Goal: Find specific page/section: Find specific page/section

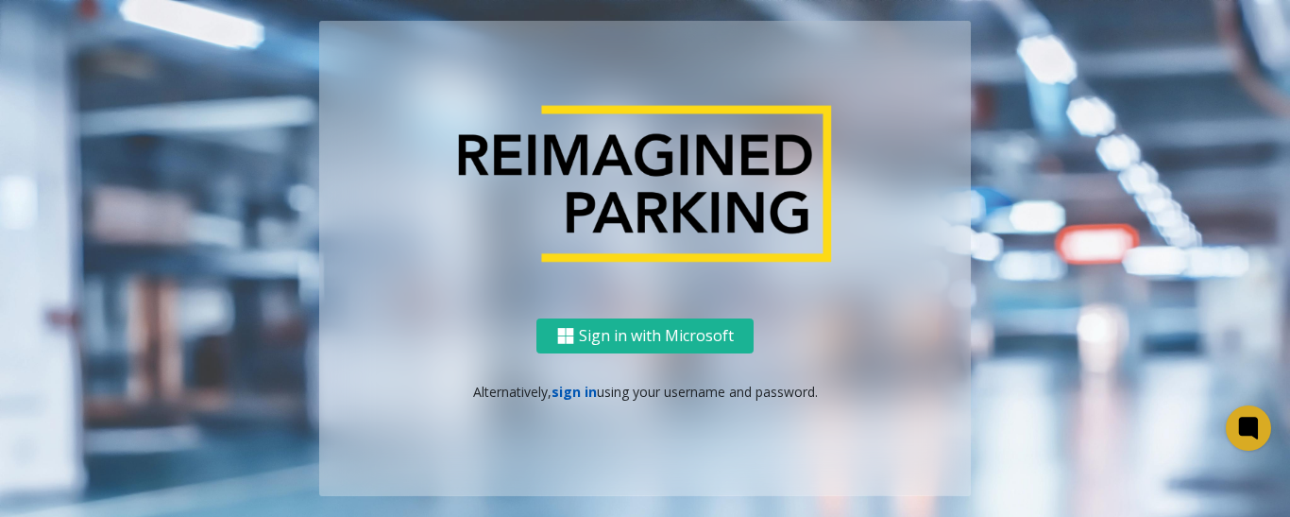
click at [571, 393] on link "sign in" at bounding box center [573, 391] width 45 height 18
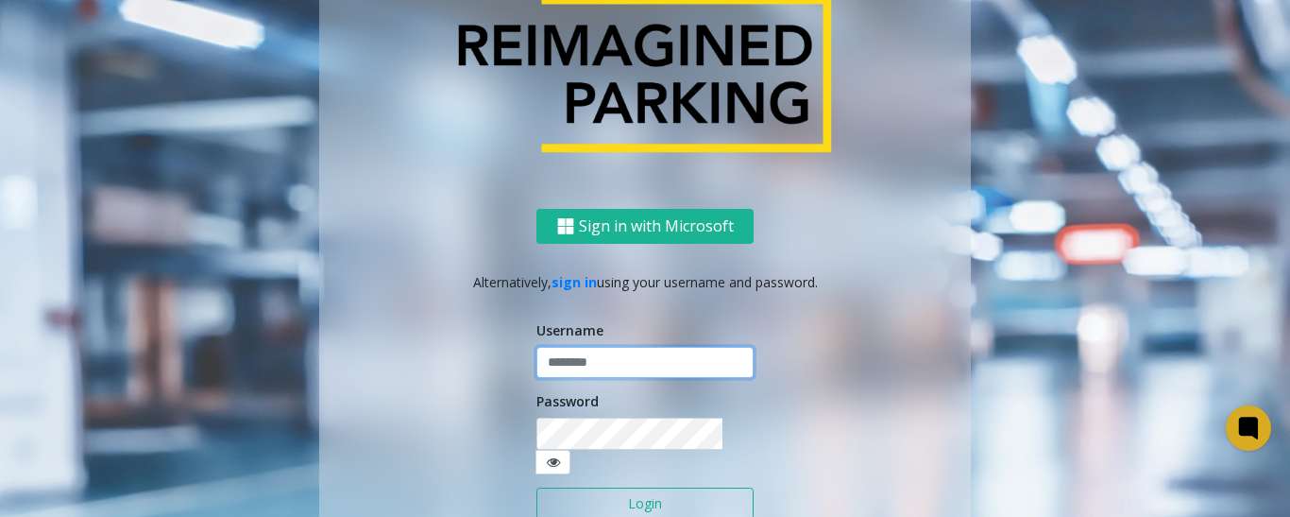
type input "******"
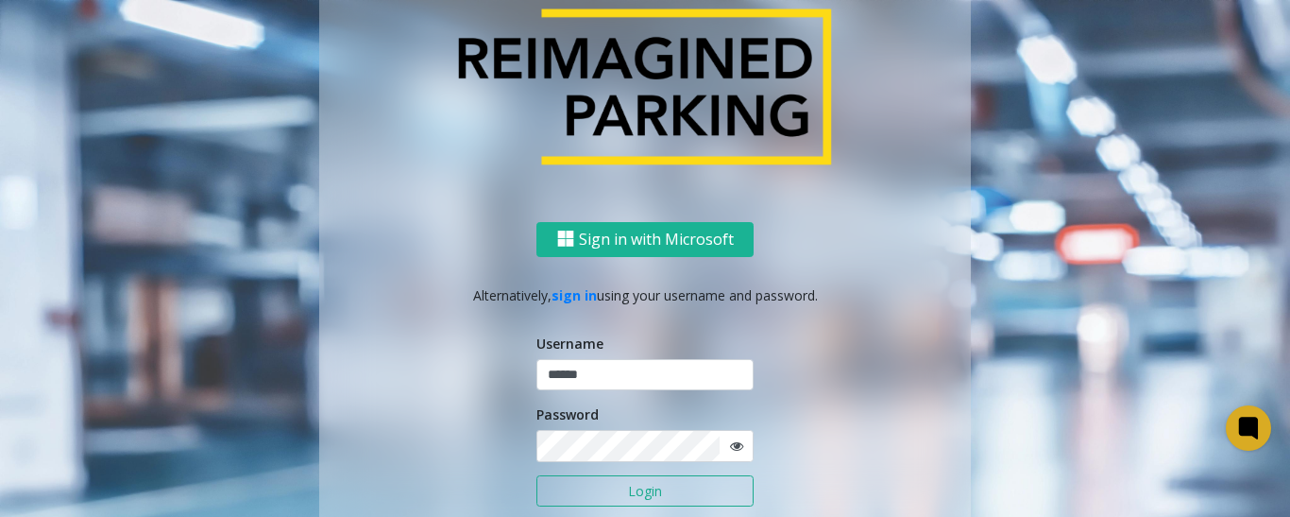
click at [617, 493] on button "Login" at bounding box center [644, 491] width 217 height 32
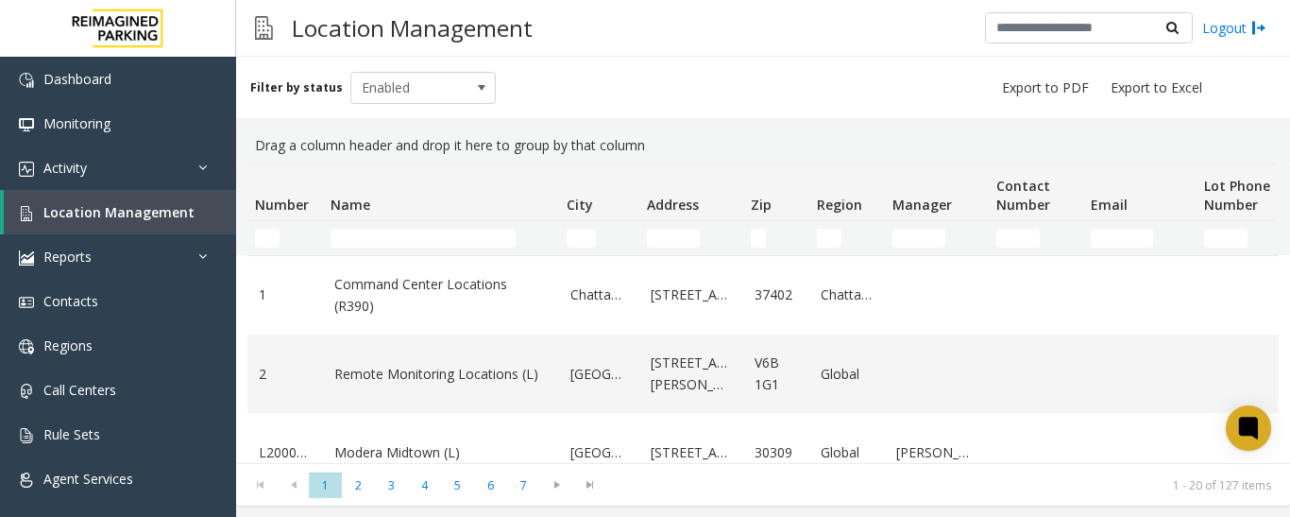
click at [374, 228] on td "Name Filter" at bounding box center [441, 238] width 236 height 34
click at [375, 233] on input "Name Filter" at bounding box center [422, 238] width 185 height 19
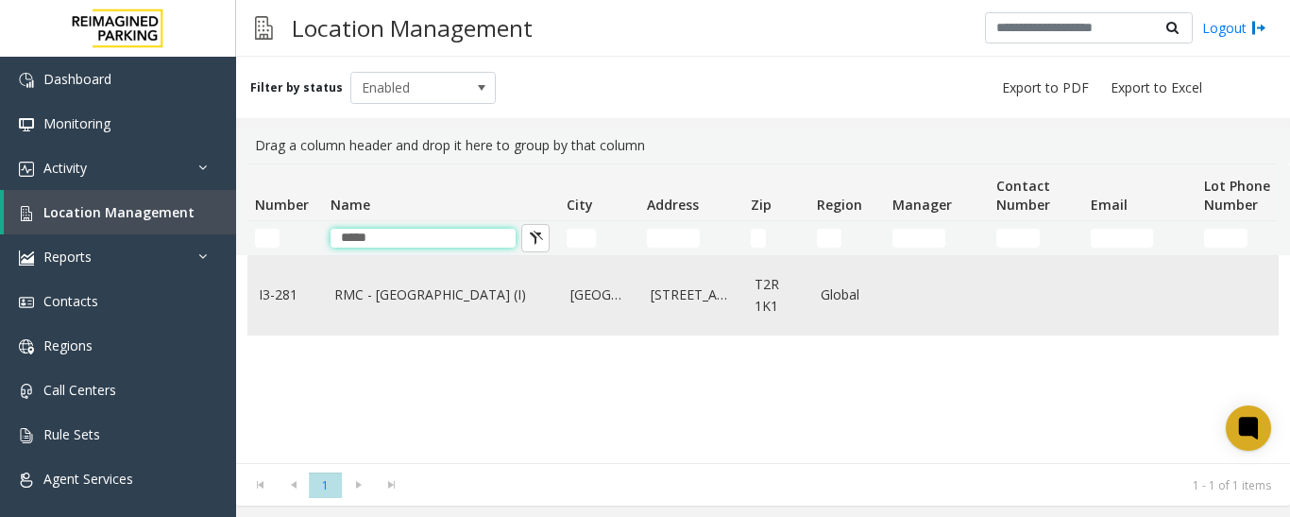
type input "*****"
click at [387, 307] on td "RMC - Mount Royal Village (I)" at bounding box center [441, 295] width 236 height 78
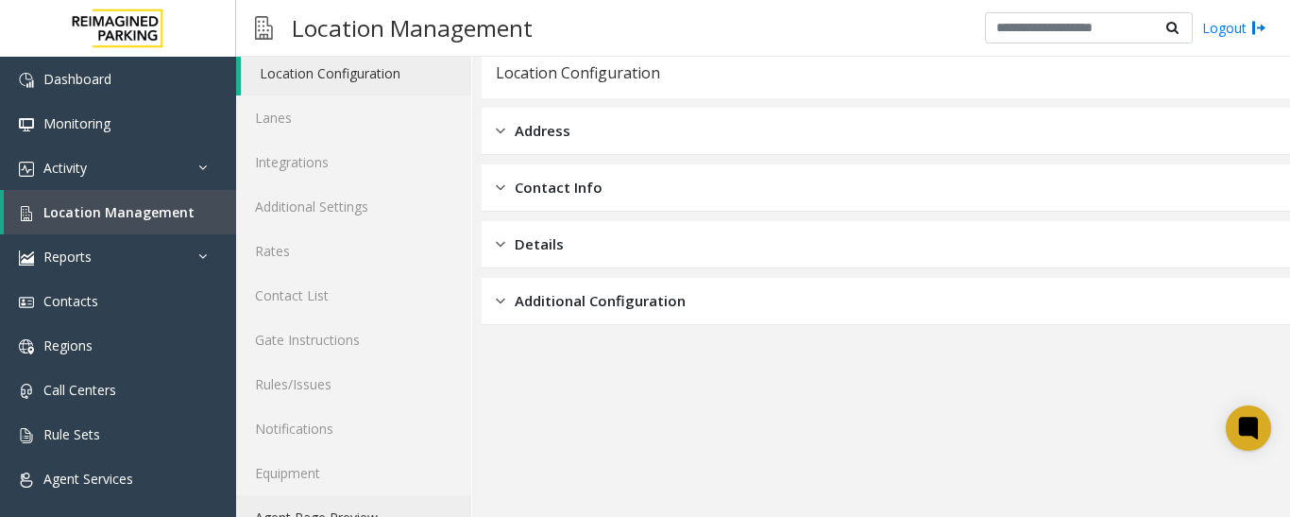
scroll to position [106, 0]
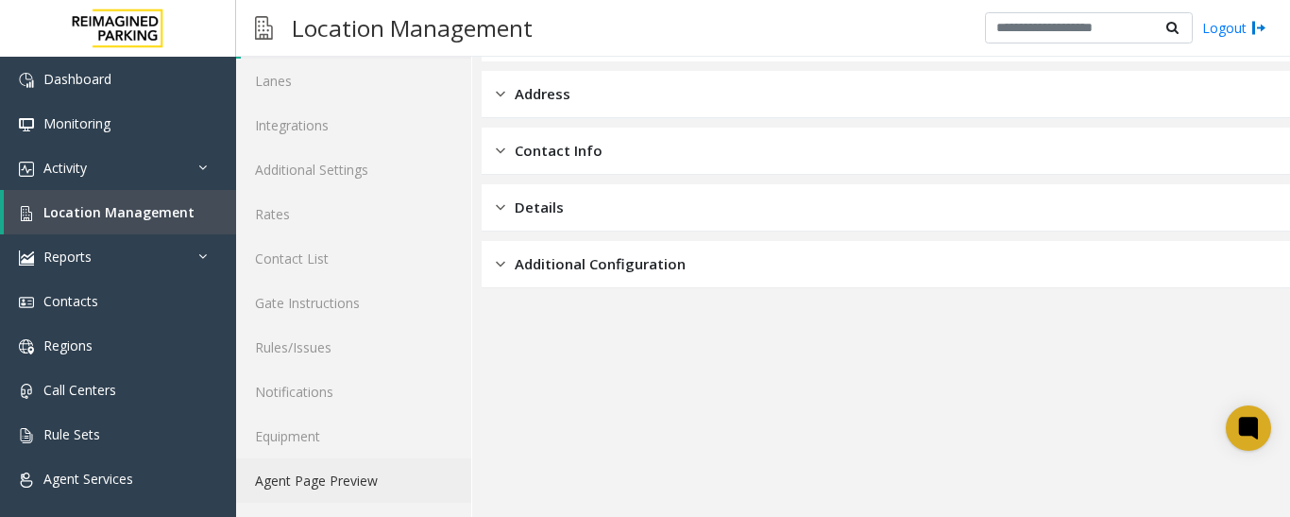
click at [372, 481] on link "Agent Page Preview" at bounding box center [353, 480] width 235 height 44
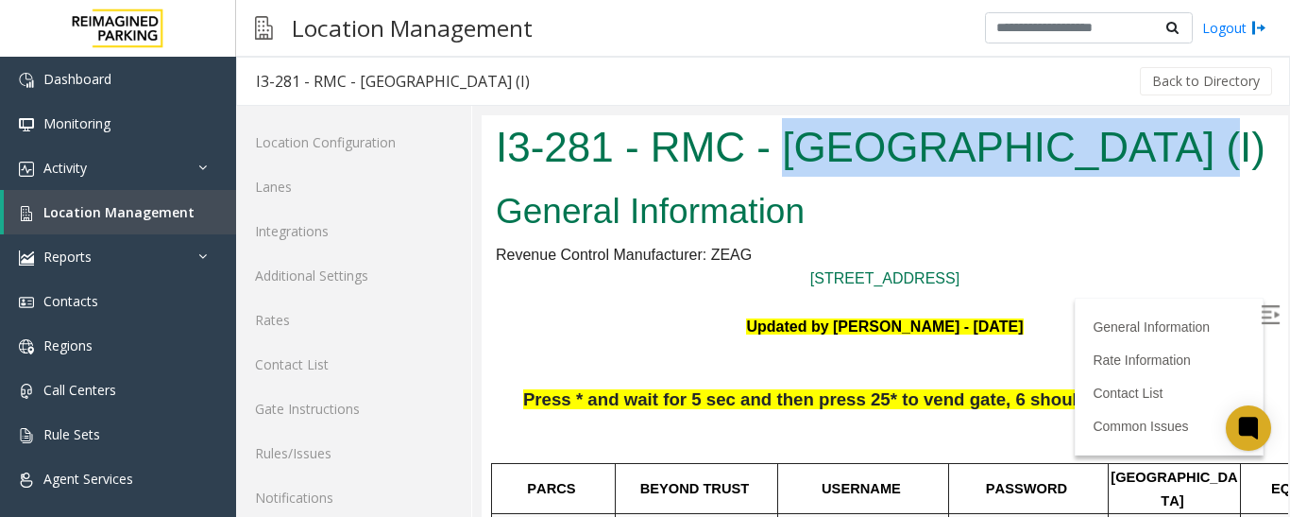
drag, startPoint x: 781, startPoint y: 151, endPoint x: 1146, endPoint y: 165, distance: 365.7
click at [1146, 165] on h1 "I3-281 - RMC - [GEOGRAPHIC_DATA] (I)" at bounding box center [885, 147] width 778 height 59
copy h1 "Mount Royal Village"
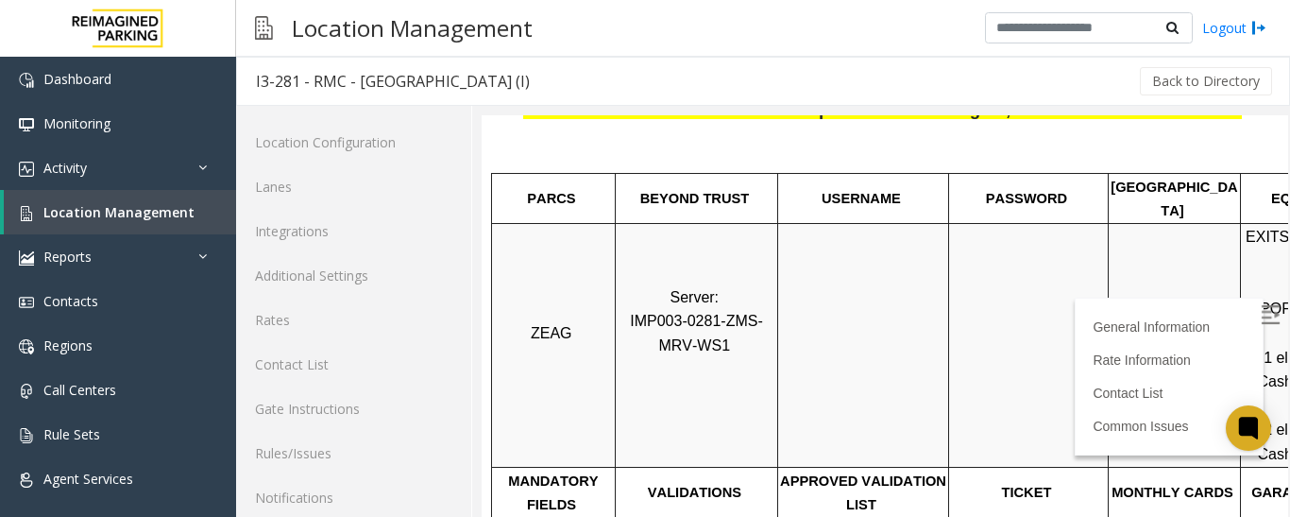
scroll to position [567, 0]
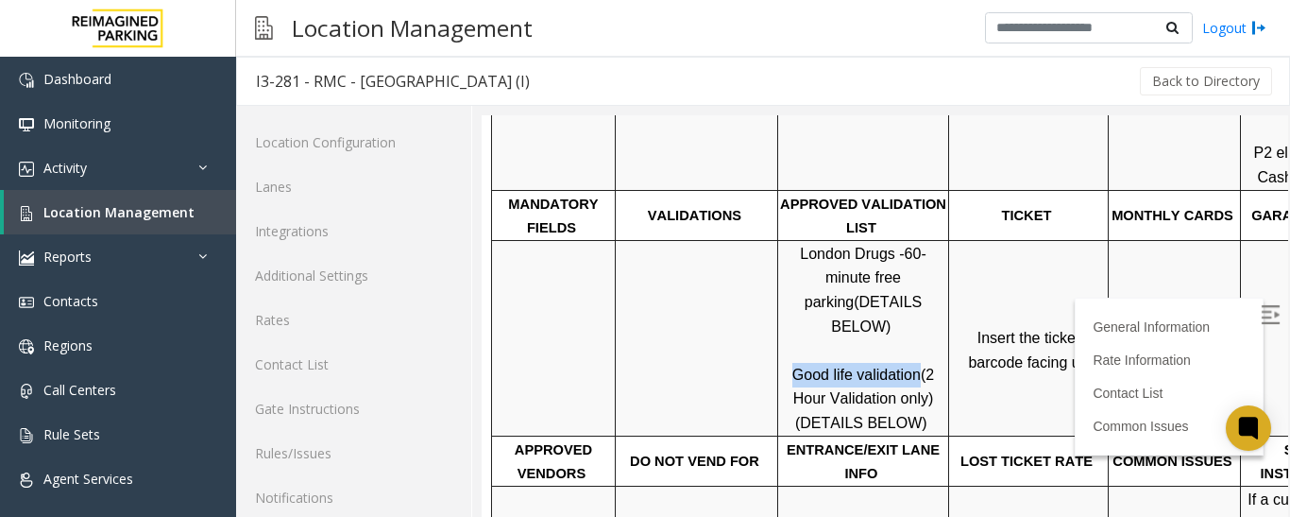
drag, startPoint x: 793, startPoint y: 329, endPoint x: 913, endPoint y: 325, distance: 120.0
click at [913, 325] on p "London Drugs - 60-minute free parking (DETAILS BELOW) Good life validation (2 H…" at bounding box center [863, 339] width 168 height 194
copy span "Good life validation"
click at [985, 361] on td "Insert the ticket barcode facing up" at bounding box center [1029, 337] width 160 height 195
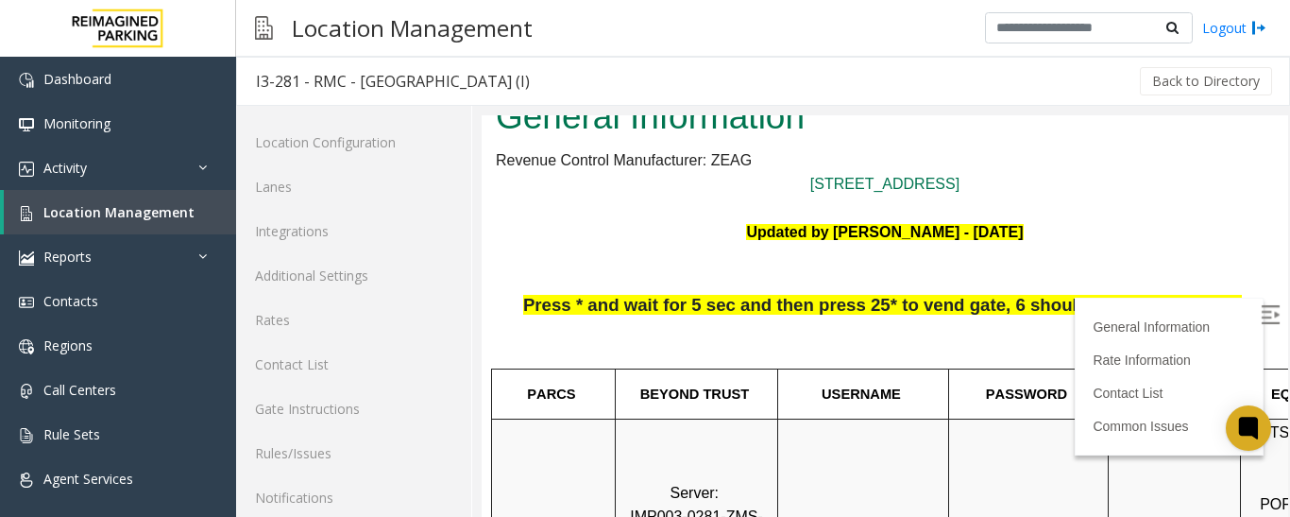
scroll to position [0, 0]
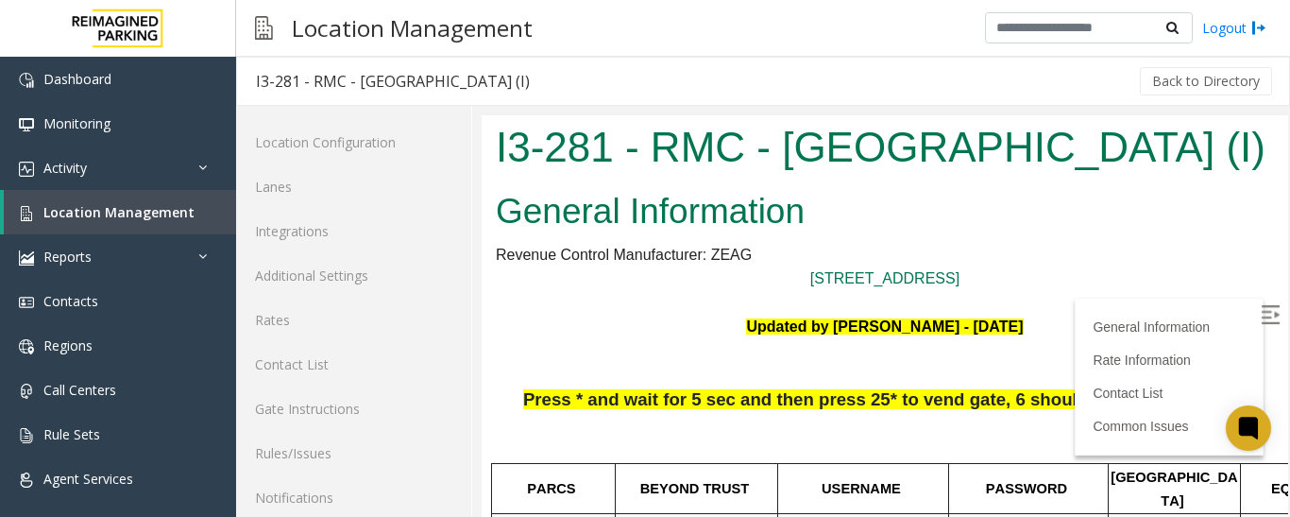
click at [1261, 316] on img at bounding box center [1270, 314] width 19 height 19
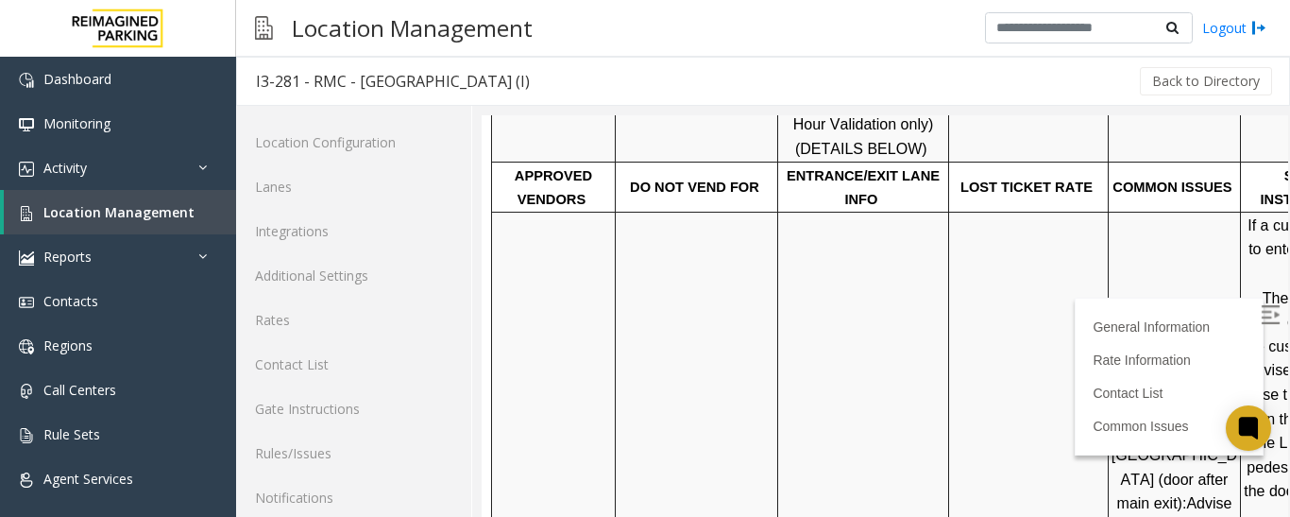
scroll to position [850, 0]
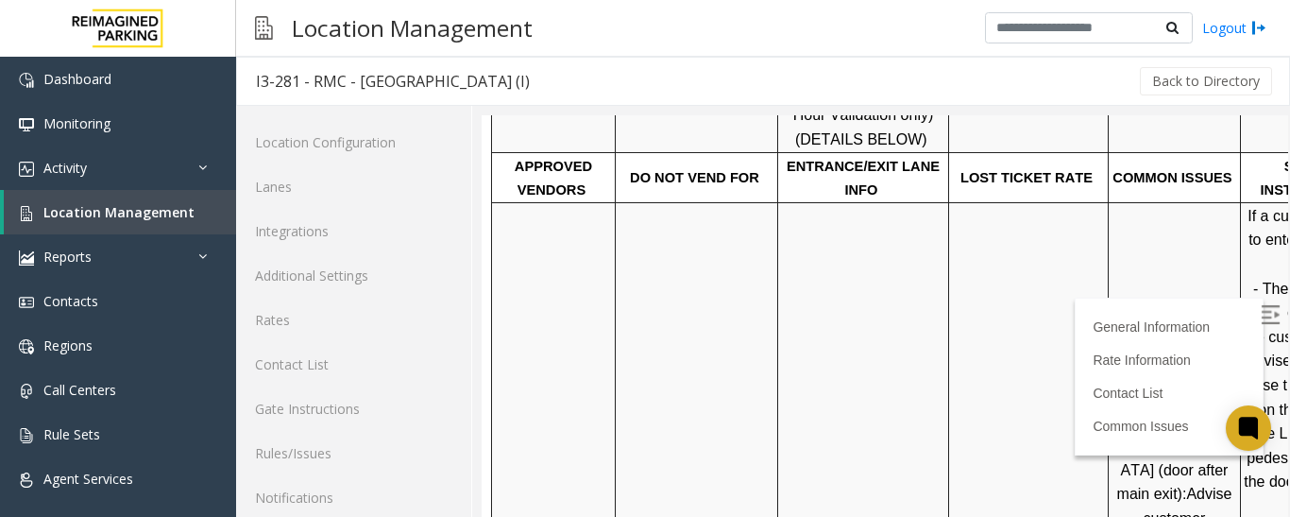
click at [1153, 413] on span "Customer stuck at [GEOGRAPHIC_DATA] (door after main exit):" at bounding box center [1175, 457] width 128 height 89
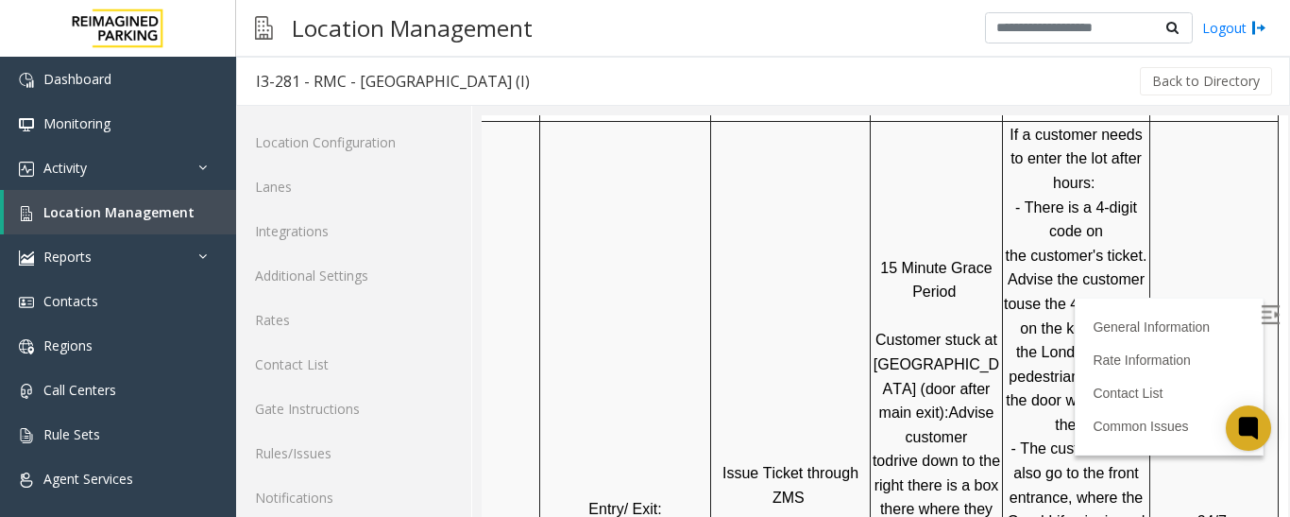
scroll to position [567, 266]
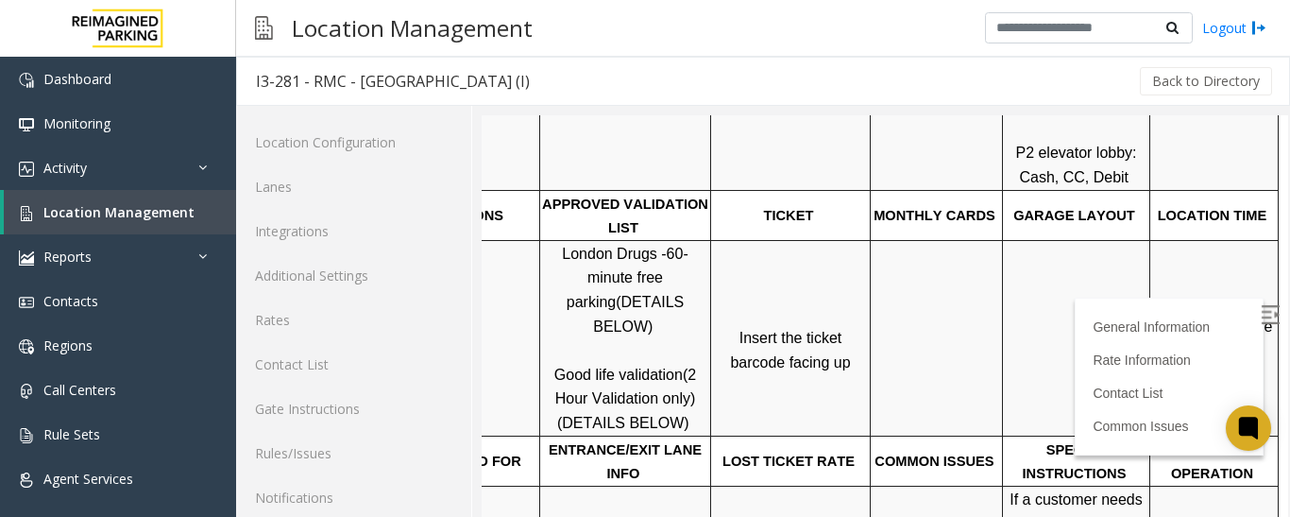
click at [1189, 324] on span "Click Here for the local time" at bounding box center [1216, 338] width 121 height 41
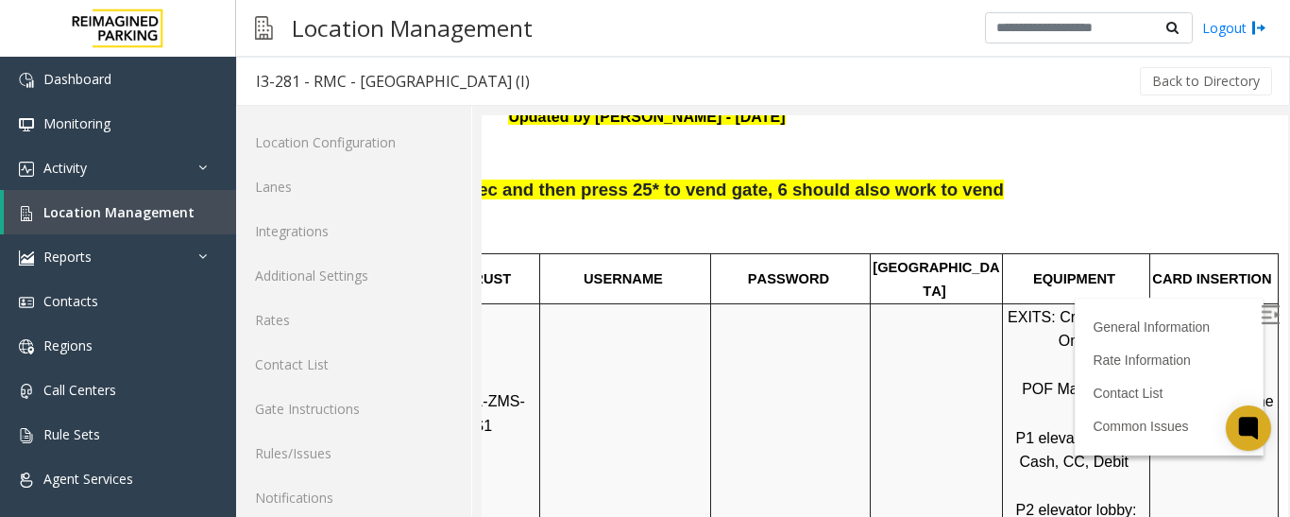
scroll to position [189, 266]
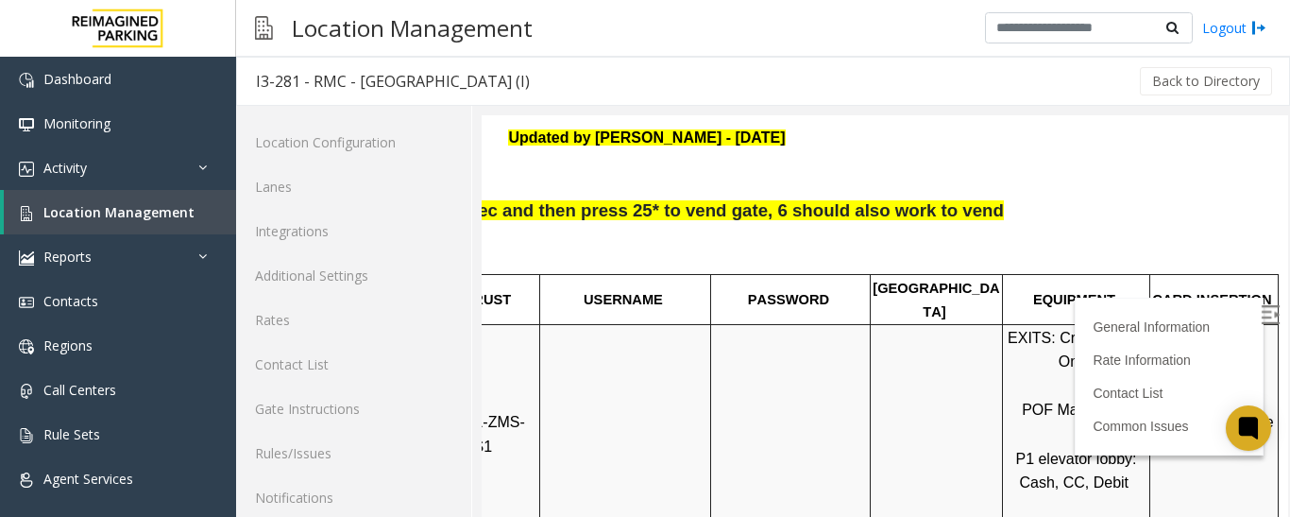
click at [970, 430] on p at bounding box center [936, 446] width 129 height 48
click at [831, 486] on td at bounding box center [791, 446] width 160 height 244
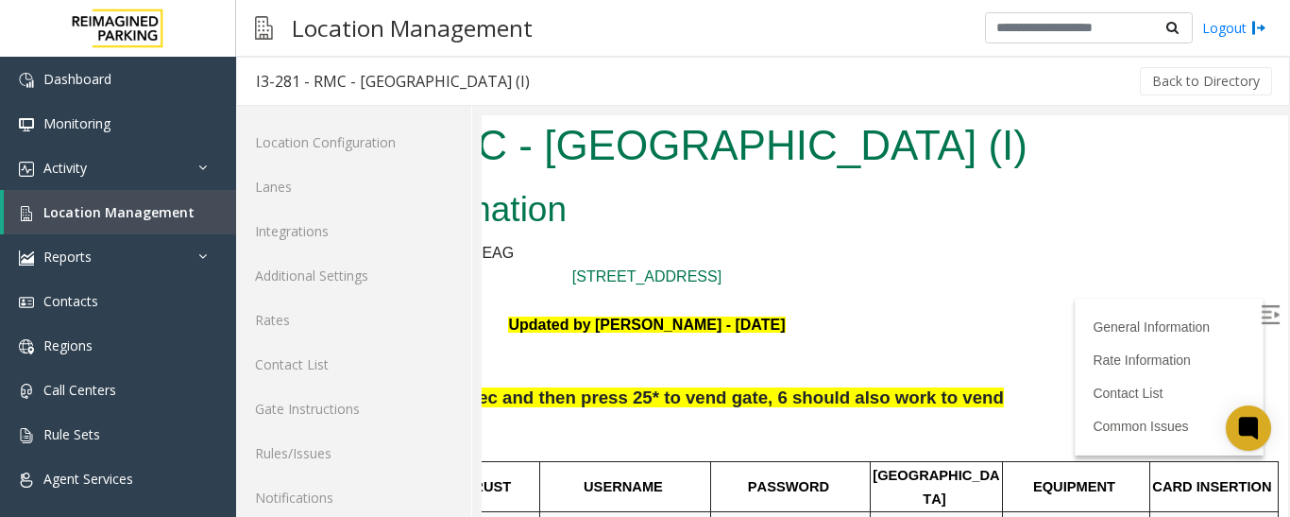
scroll to position [0, 266]
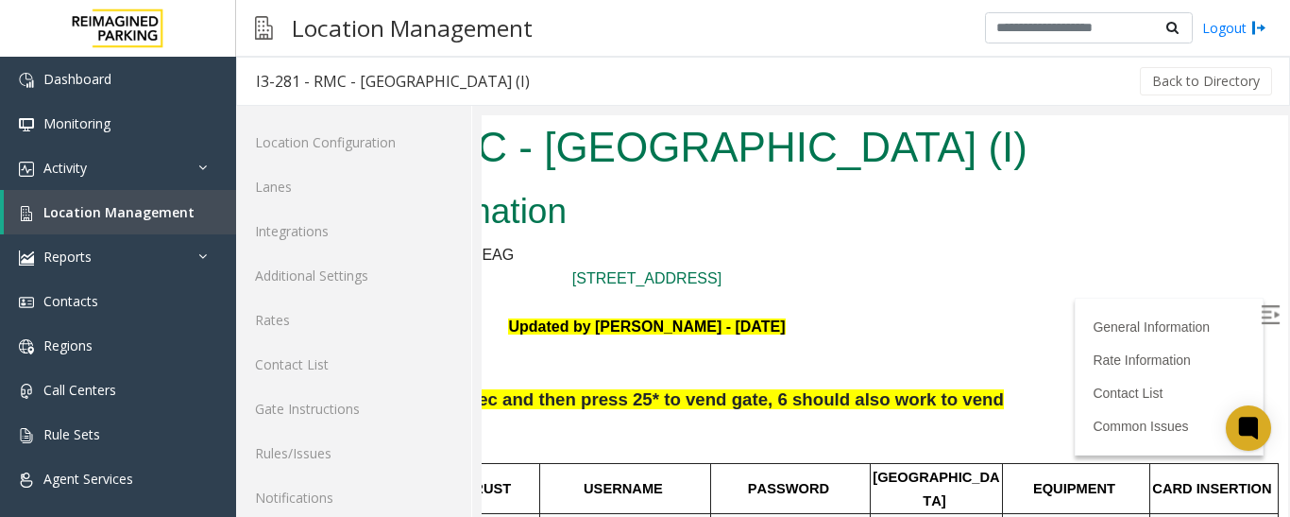
click at [855, 396] on span "Press * and wait for 5 sec and then press 25* to vend gate, 6 should also work …" at bounding box center [644, 399] width 719 height 20
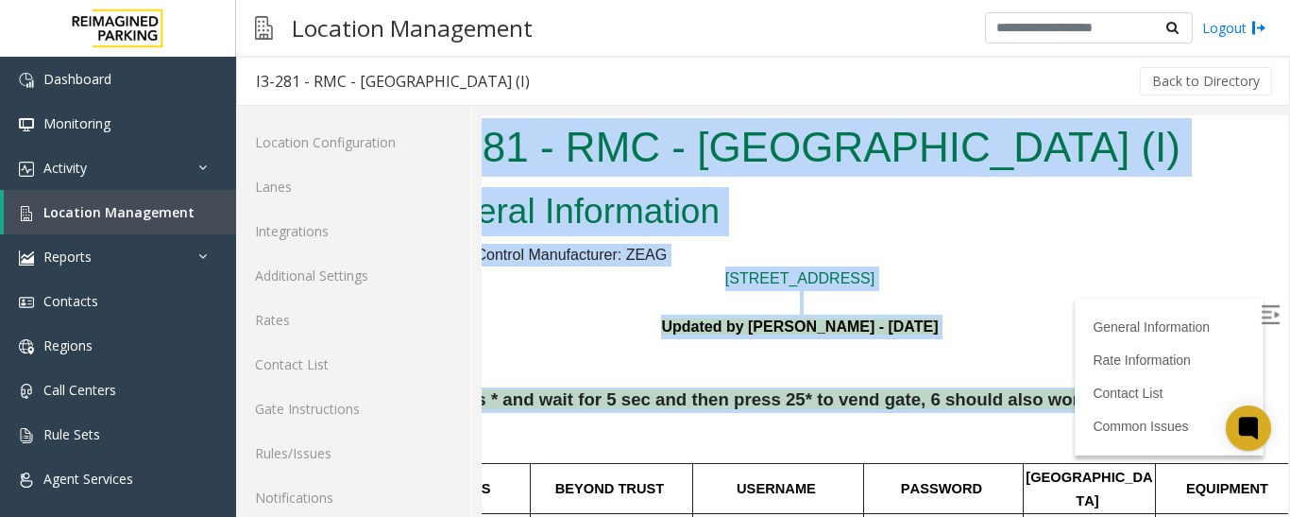
scroll to position [0, 0]
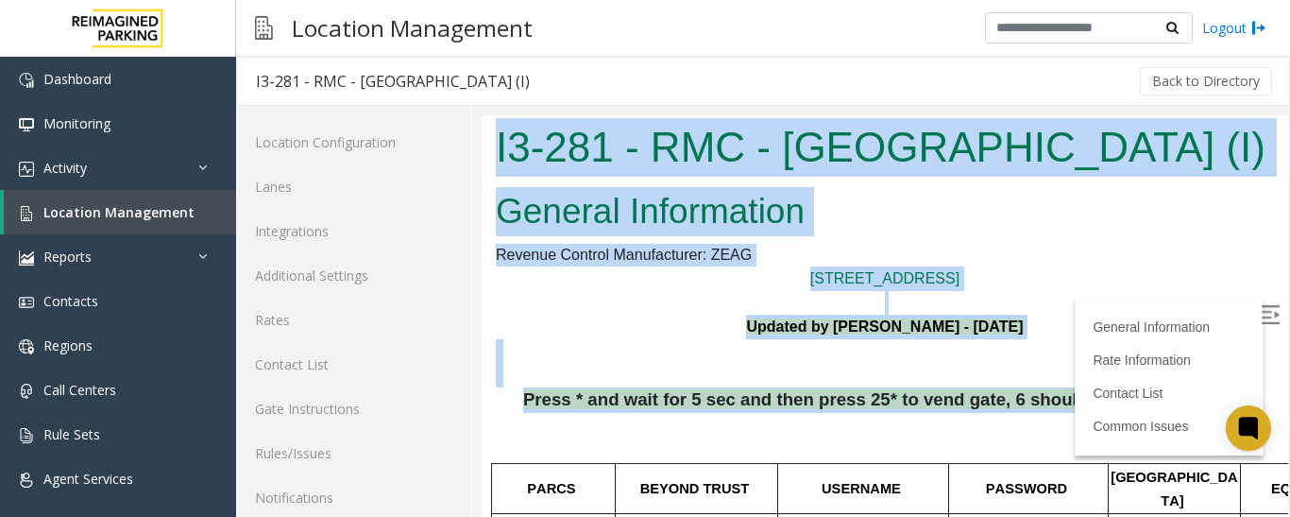
drag, startPoint x: 933, startPoint y: 402, endPoint x: 945, endPoint y: 517, distance: 114.9
click at [482, 401] on html "I3-281 - RMC - Mount Royal Village (I) General Information Revenue Control Manu…" at bounding box center [885, 368] width 806 height 507
click at [521, 387] on p "Press * and wait for 5 sec and then press 25* to vend gate, 6 should also work …" at bounding box center [885, 424] width 778 height 74
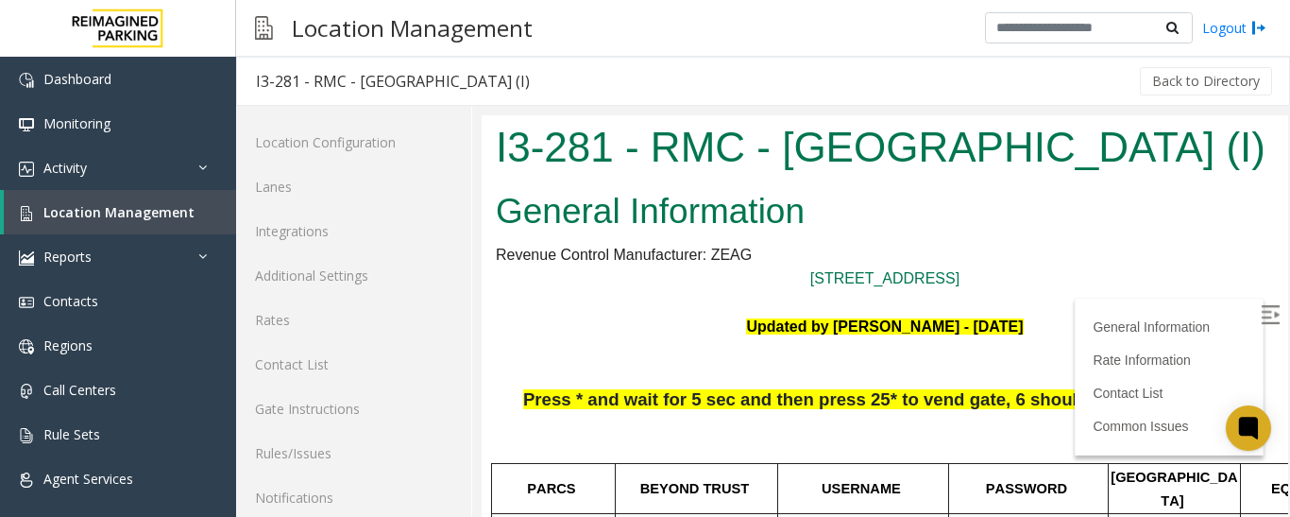
drag, startPoint x: 781, startPoint y: 139, endPoint x: 1767, endPoint y: 313, distance: 1001.2
click at [1185, 172] on h1 "I3-281 - RMC - [GEOGRAPHIC_DATA] (I)" at bounding box center [885, 147] width 778 height 59
click at [1131, 189] on h2 "General Information" at bounding box center [885, 211] width 778 height 49
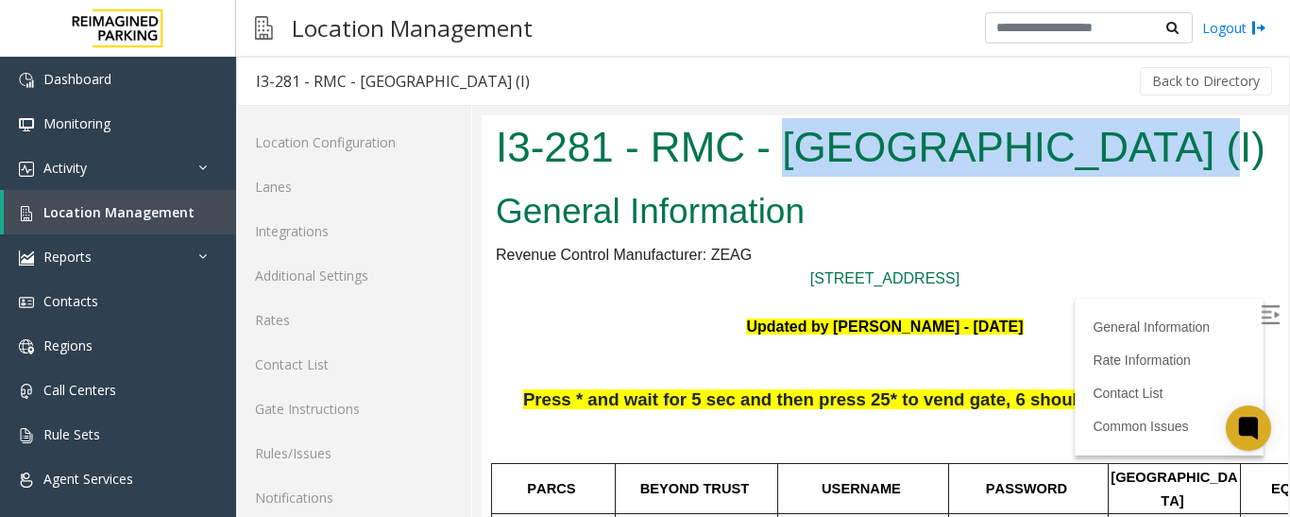
drag, startPoint x: 780, startPoint y: 144, endPoint x: 1145, endPoint y: 179, distance: 367.2
click at [1145, 179] on div "I3-281 - RMC - [GEOGRAPHIC_DATA] (I)" at bounding box center [885, 149] width 806 height 69
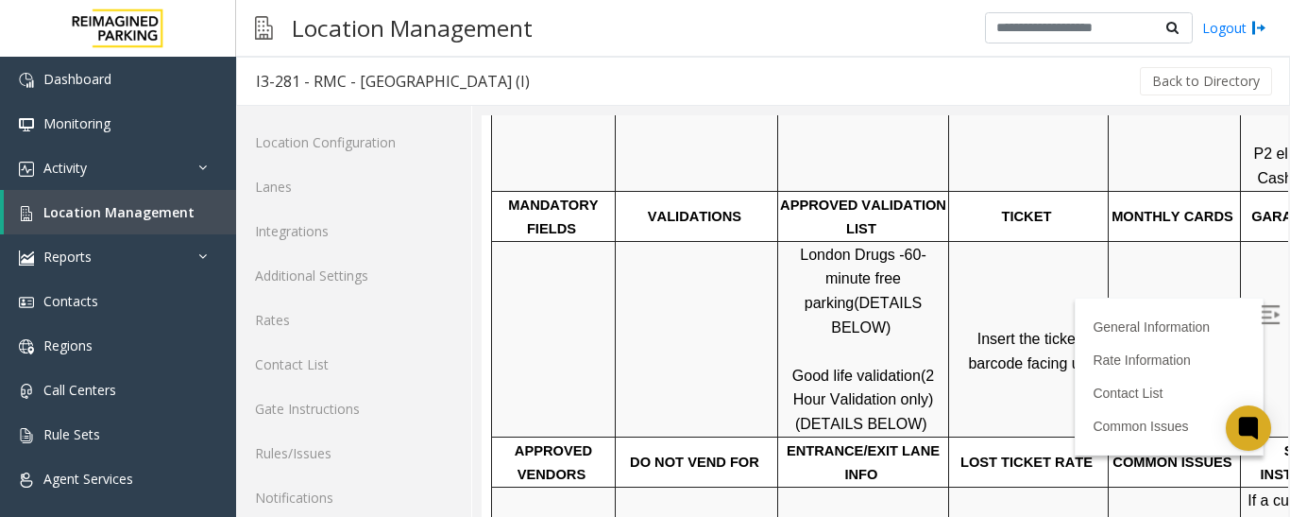
scroll to position [567, 0]
drag, startPoint x: 793, startPoint y: 330, endPoint x: 915, endPoint y: 331, distance: 121.8
click at [915, 331] on p "London Drugs - 60-minute free parking (DETAILS BELOW) Good life validation (2 H…" at bounding box center [863, 339] width 168 height 194
copy span "Good life validation"
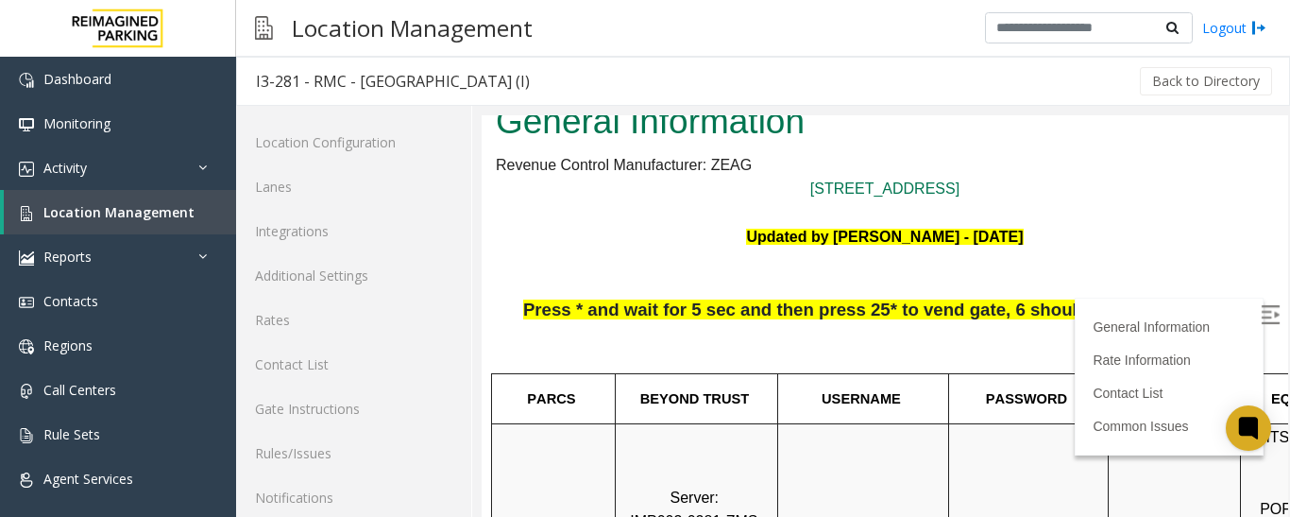
scroll to position [0, 0]
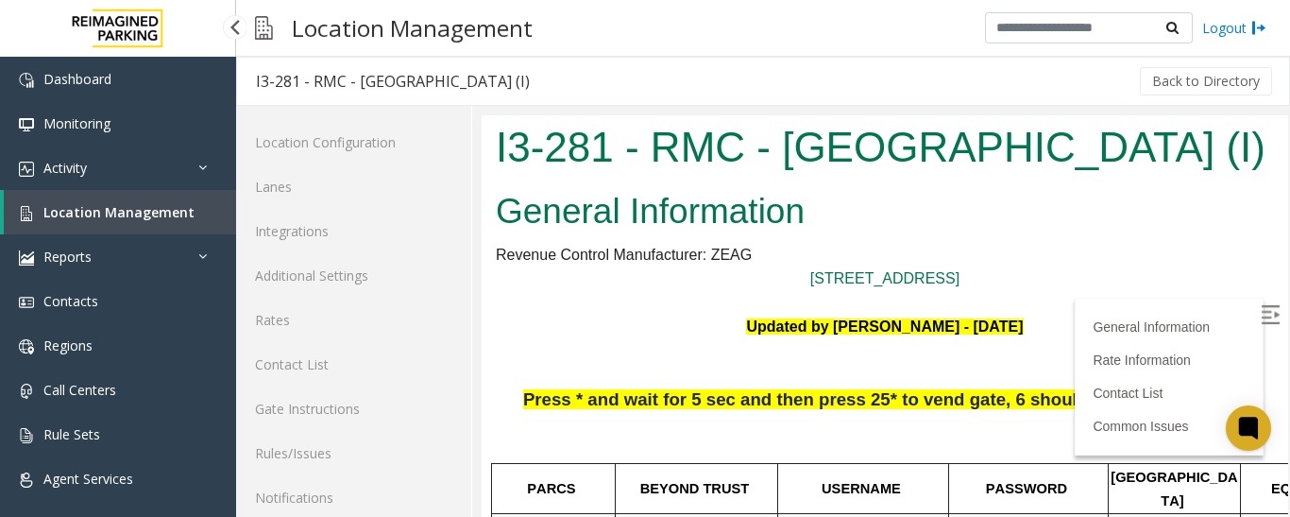
click at [137, 207] on span "Location Management" at bounding box center [118, 212] width 151 height 18
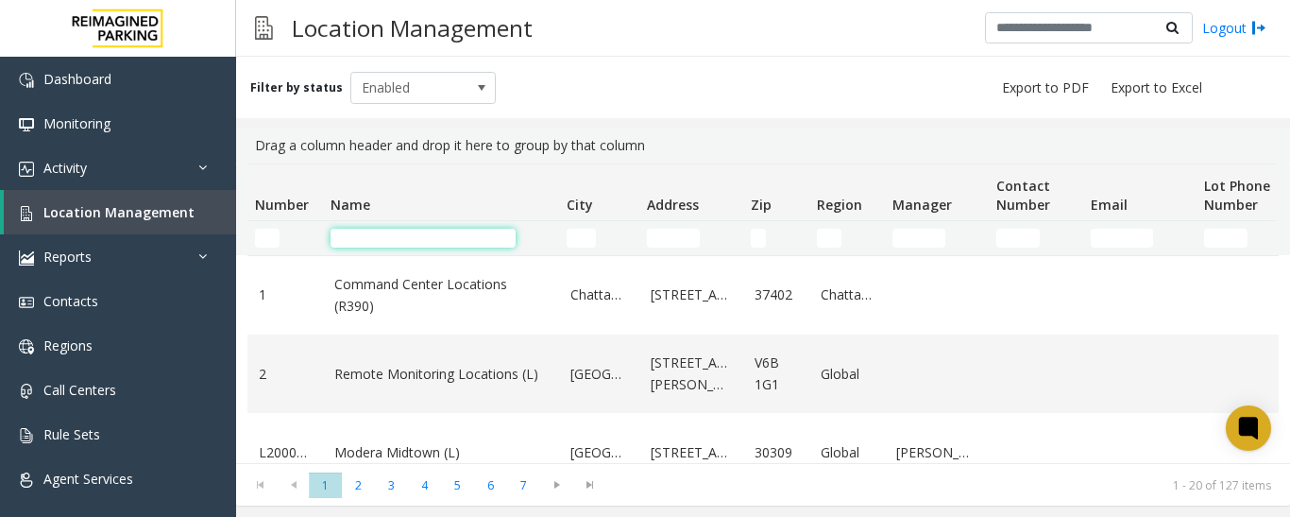
click at [393, 232] on input "Name Filter" at bounding box center [422, 238] width 185 height 19
click at [368, 241] on input "Name Filter" at bounding box center [422, 238] width 185 height 19
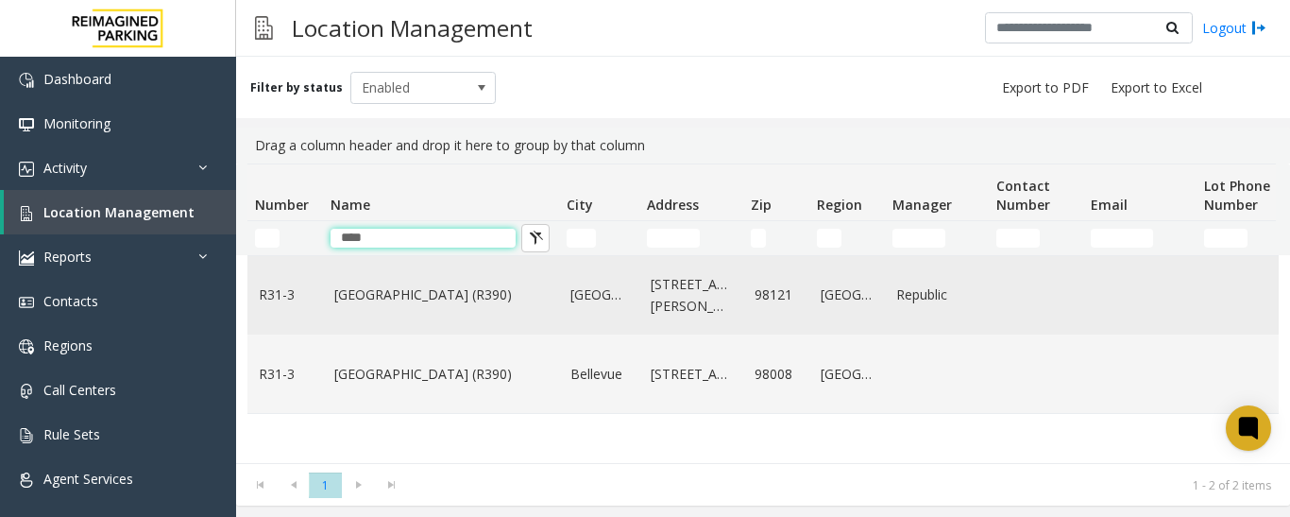
type input "****"
click at [365, 297] on link "[GEOGRAPHIC_DATA] (R390)" at bounding box center [440, 294] width 213 height 21
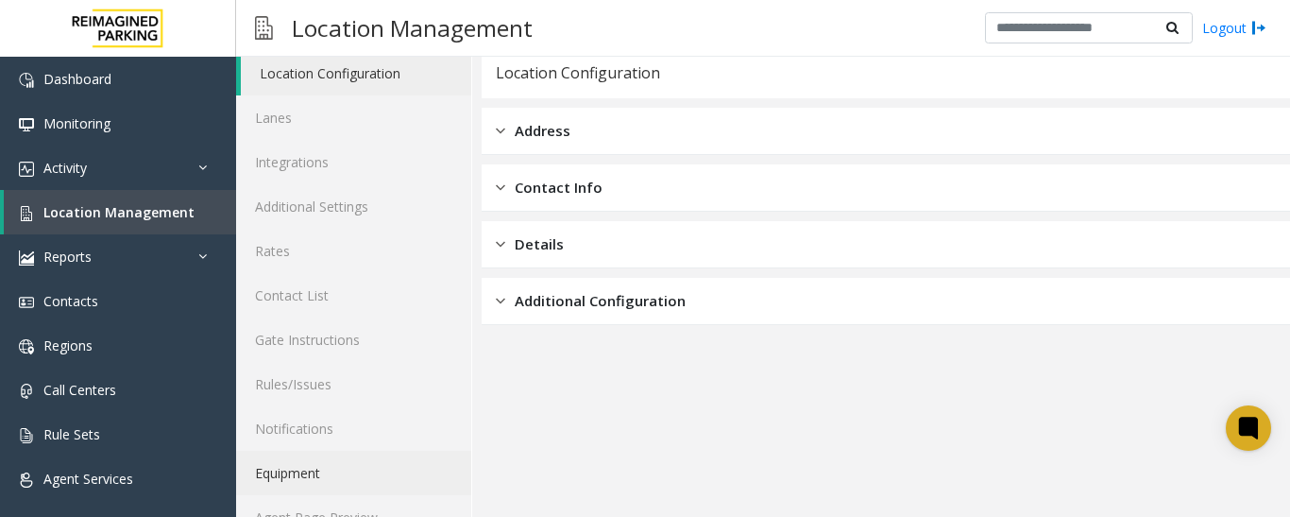
scroll to position [106, 0]
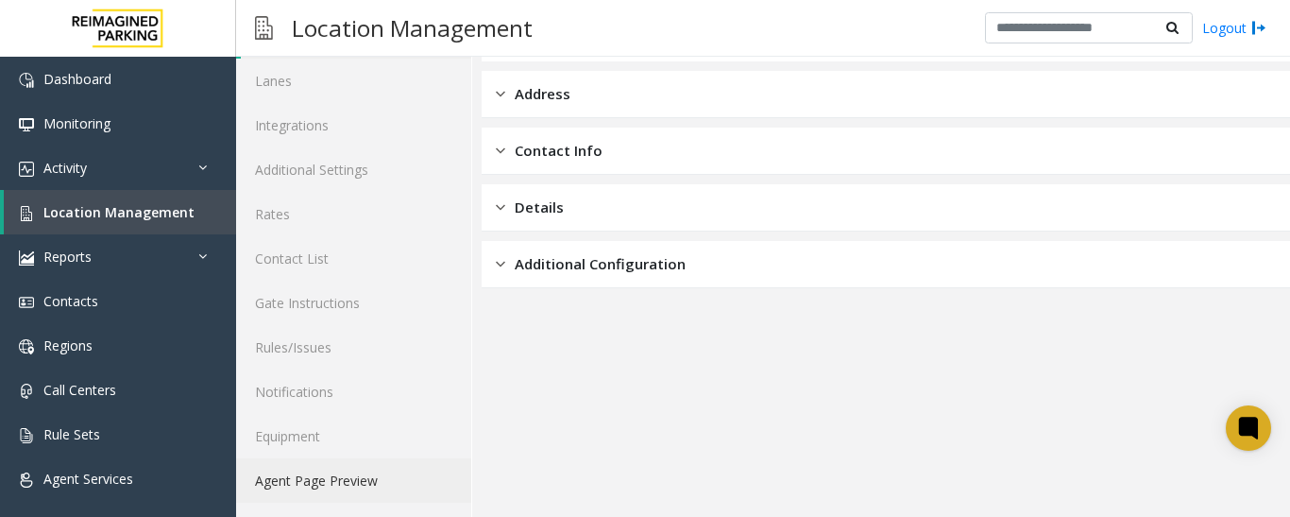
click at [306, 485] on link "Agent Page Preview" at bounding box center [353, 480] width 235 height 44
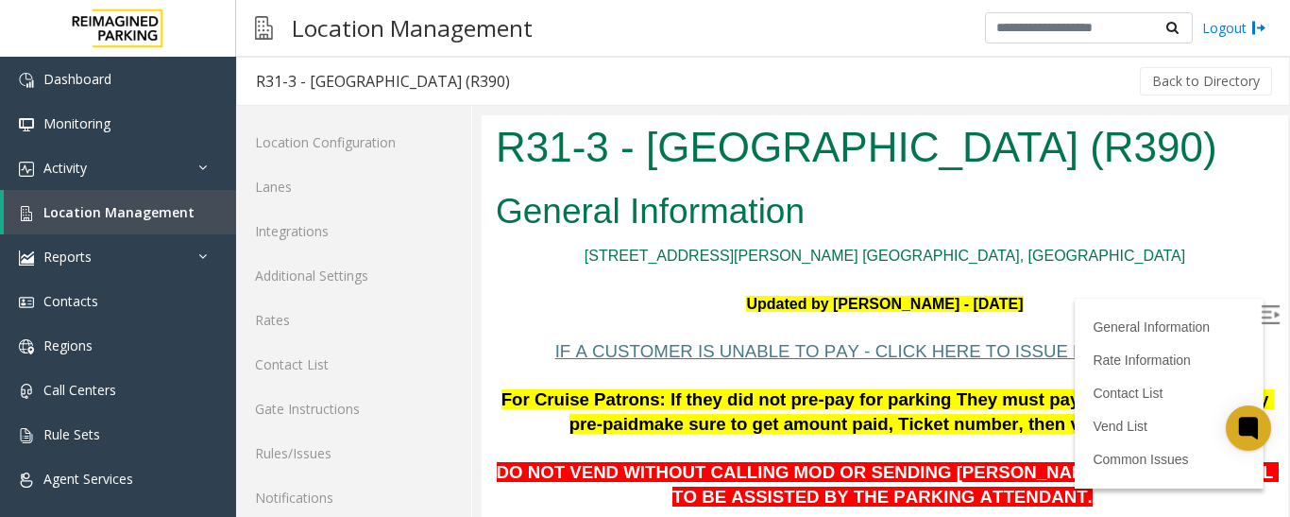
drag, startPoint x: 644, startPoint y: 137, endPoint x: 1130, endPoint y: 144, distance: 486.4
click at [1130, 144] on h1 "R31-3 - [GEOGRAPHIC_DATA] (R390)" at bounding box center [885, 147] width 778 height 59
copy h1 "[GEOGRAPHIC_DATA] (R390)"
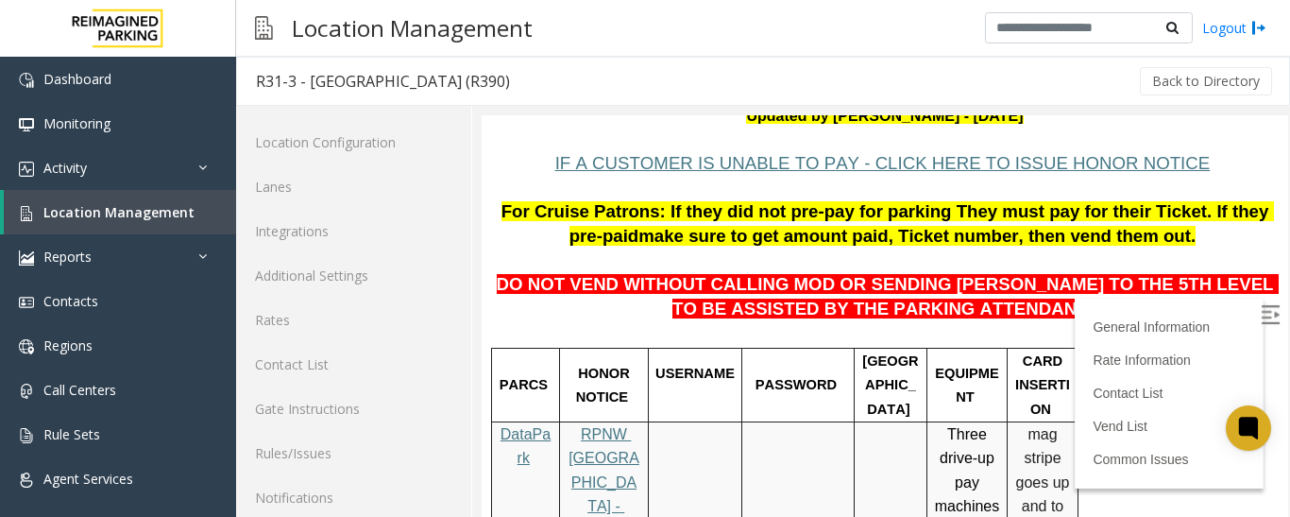
scroll to position [189, 0]
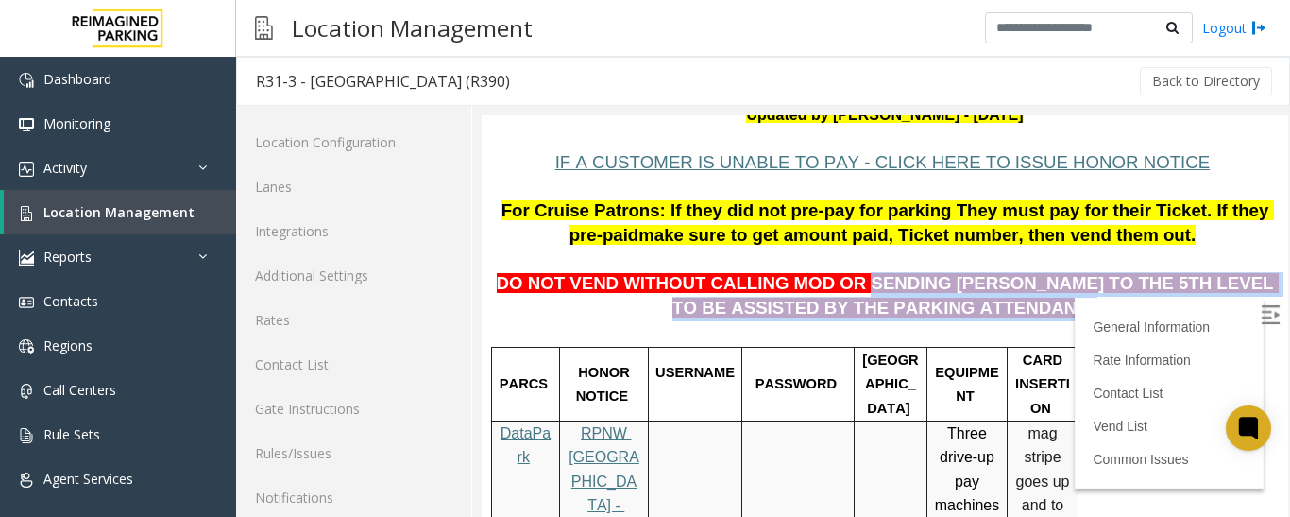
drag, startPoint x: 825, startPoint y: 285, endPoint x: 977, endPoint y: 316, distance: 155.2
click at [977, 316] on p "DO NOT VEND WITHOUT CALLING MOD OR SENDING [PERSON_NAME] TO THE 5TH LEVEL TO BE…" at bounding box center [885, 284] width 778 height 73
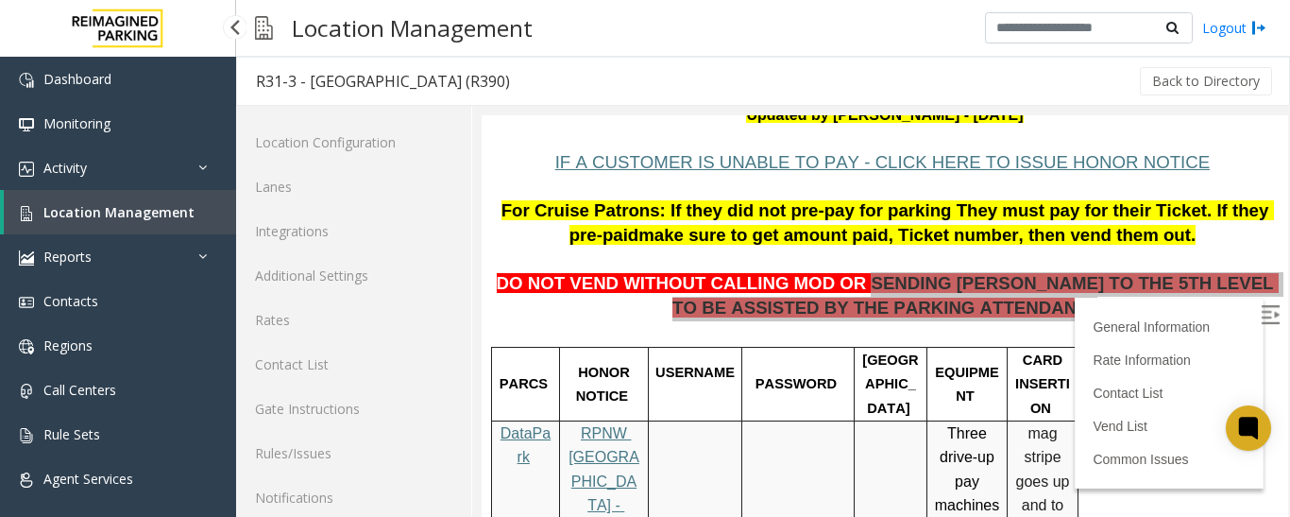
click at [86, 216] on span "Location Management" at bounding box center [118, 212] width 151 height 18
